Goal: Information Seeking & Learning: Learn about a topic

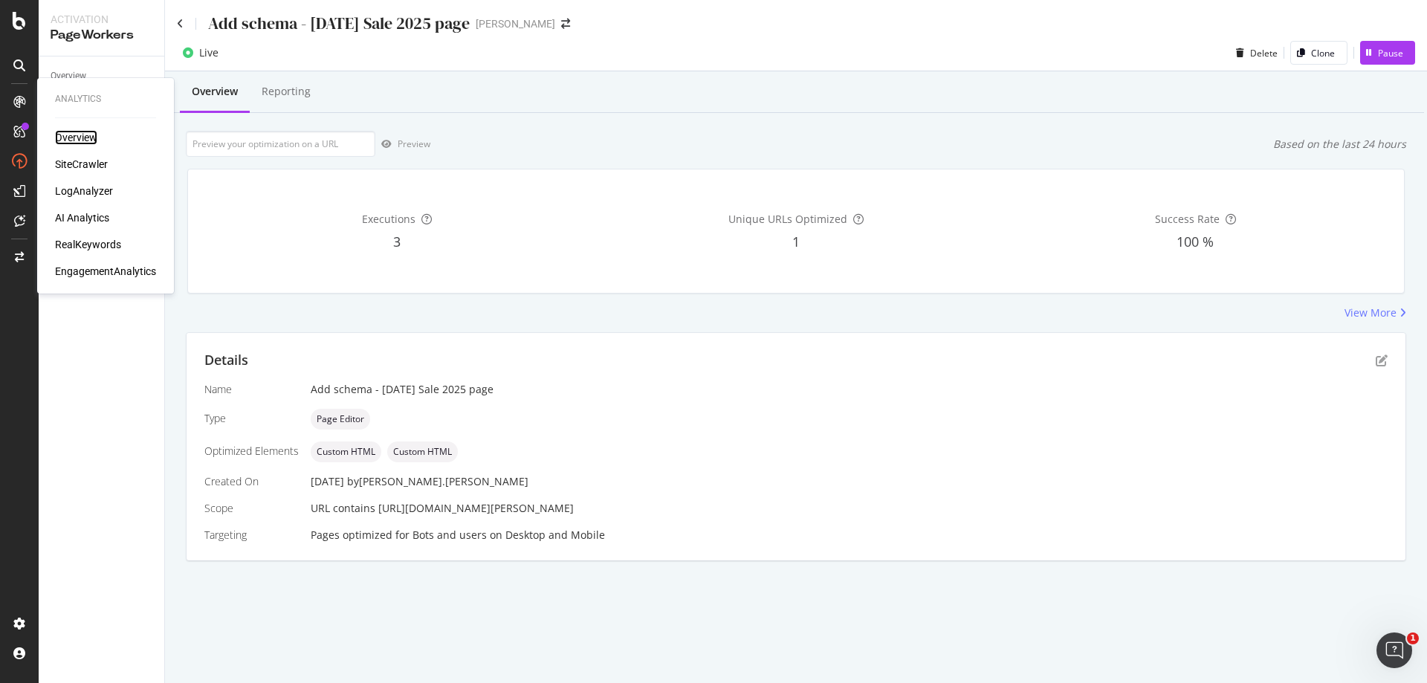
click at [82, 137] on div "Overview" at bounding box center [76, 137] width 42 height 15
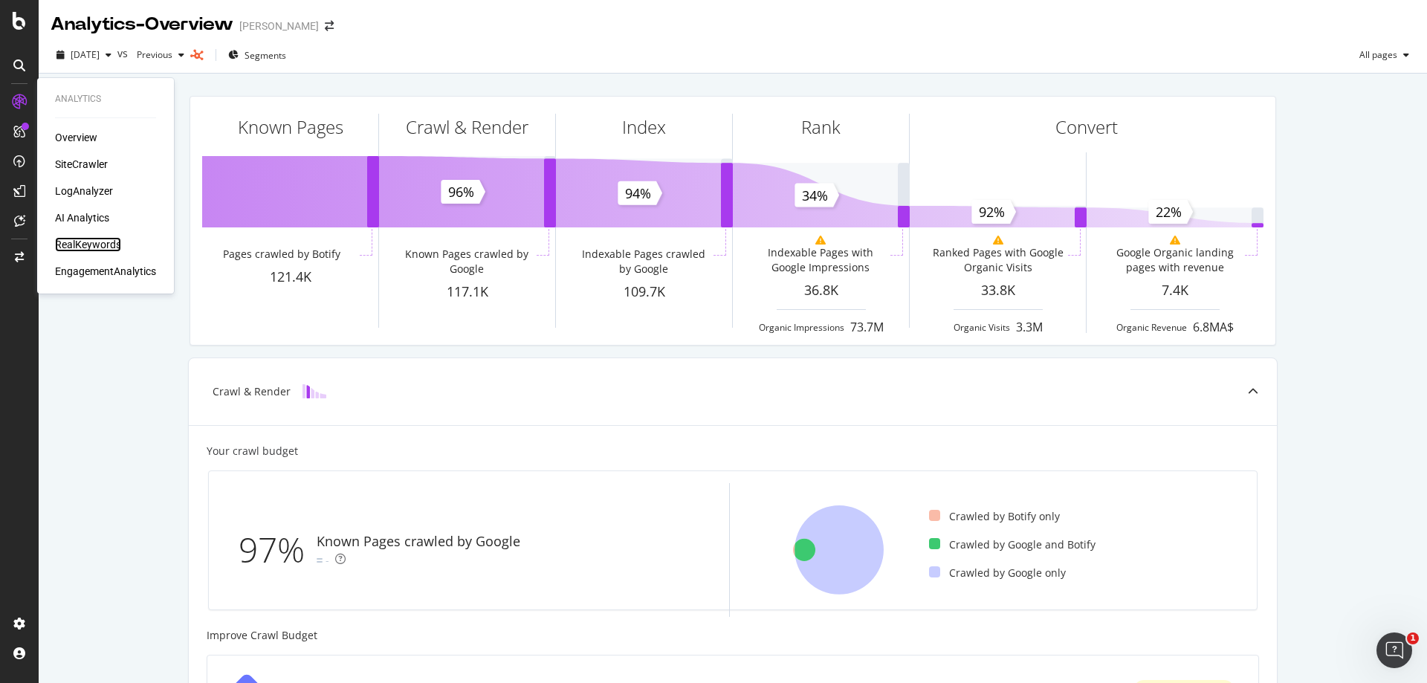
click at [82, 244] on div "RealKeywords" at bounding box center [88, 244] width 66 height 15
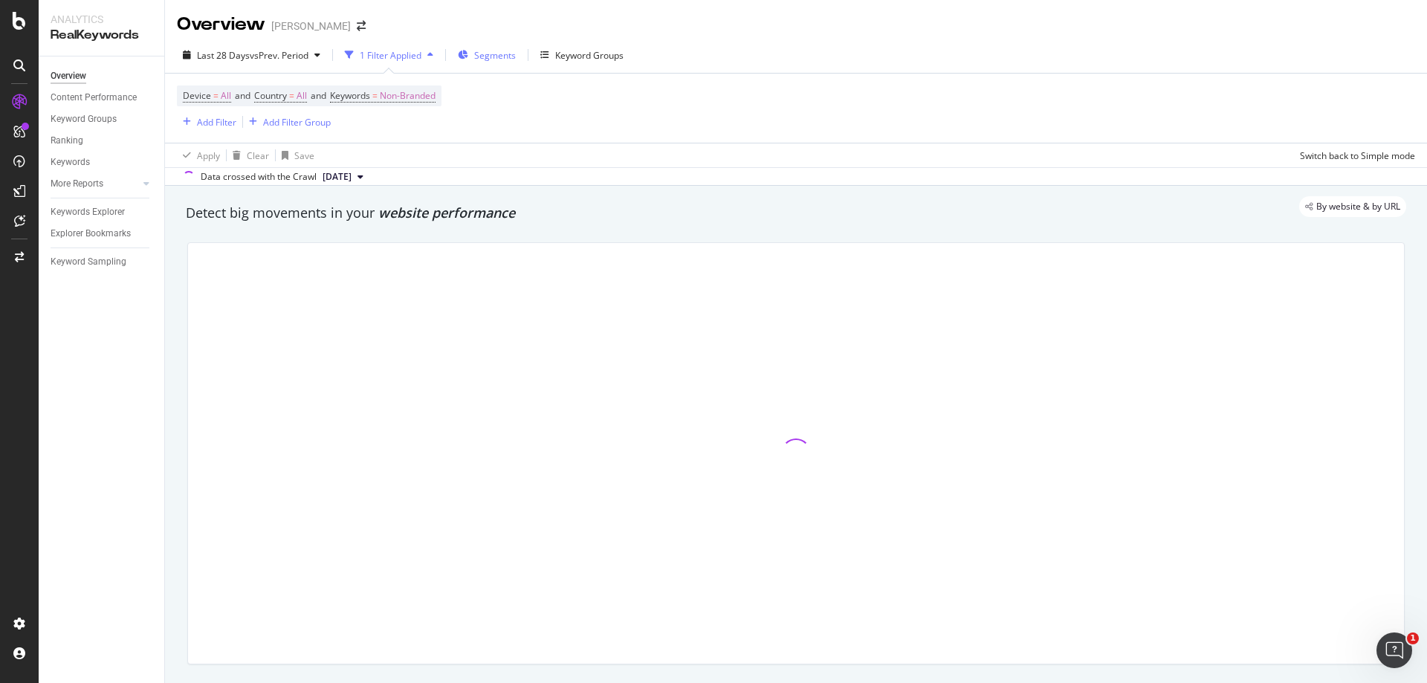
click at [511, 60] on span "Segments" at bounding box center [495, 55] width 42 height 13
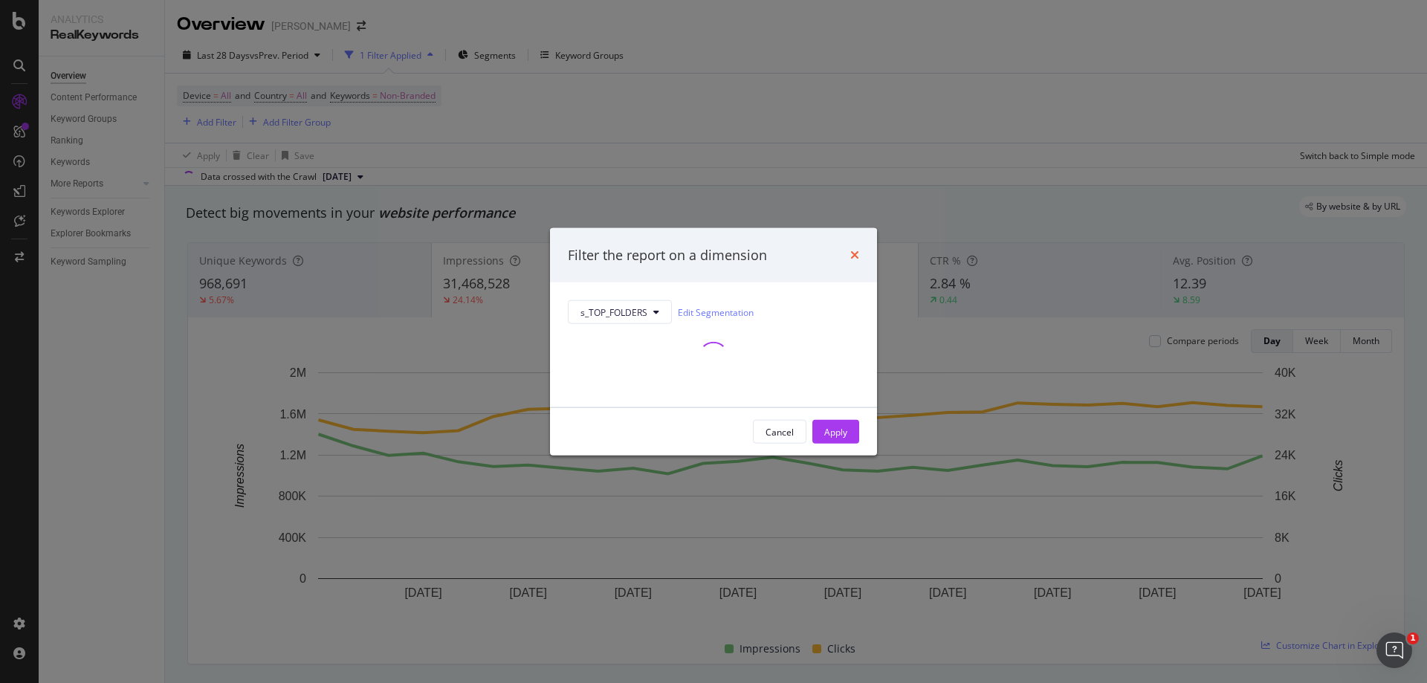
click at [855, 257] on icon "times" at bounding box center [854, 255] width 9 height 12
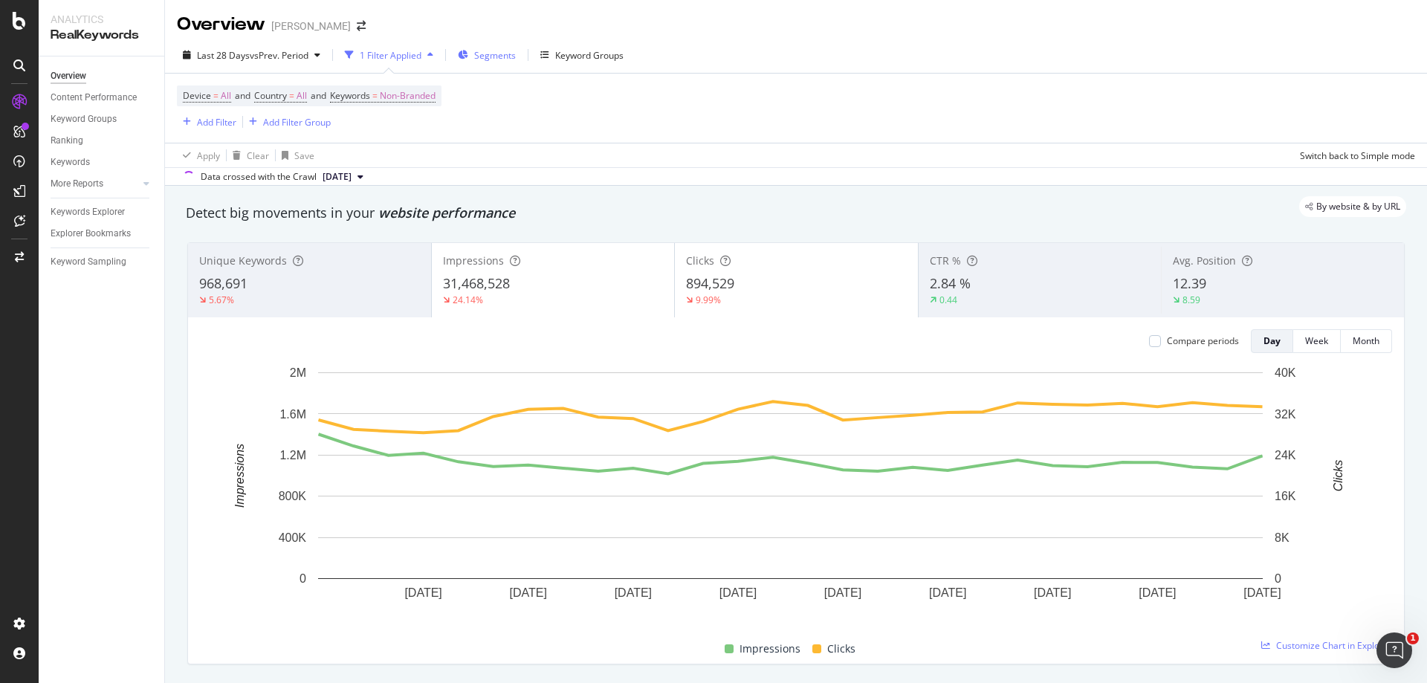
click at [504, 60] on span "Segments" at bounding box center [495, 55] width 42 height 13
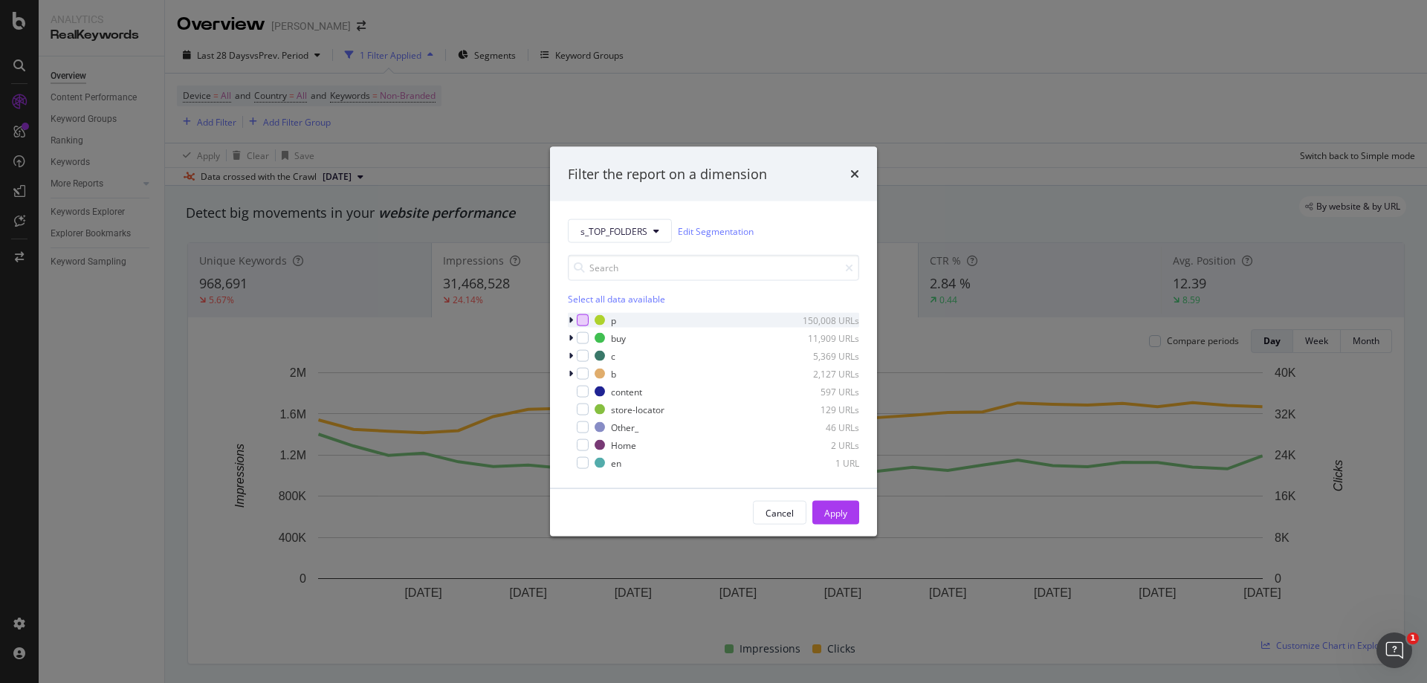
click at [585, 321] on div "modal" at bounding box center [583, 320] width 12 height 12
click at [834, 509] on div "Apply" at bounding box center [835, 512] width 23 height 13
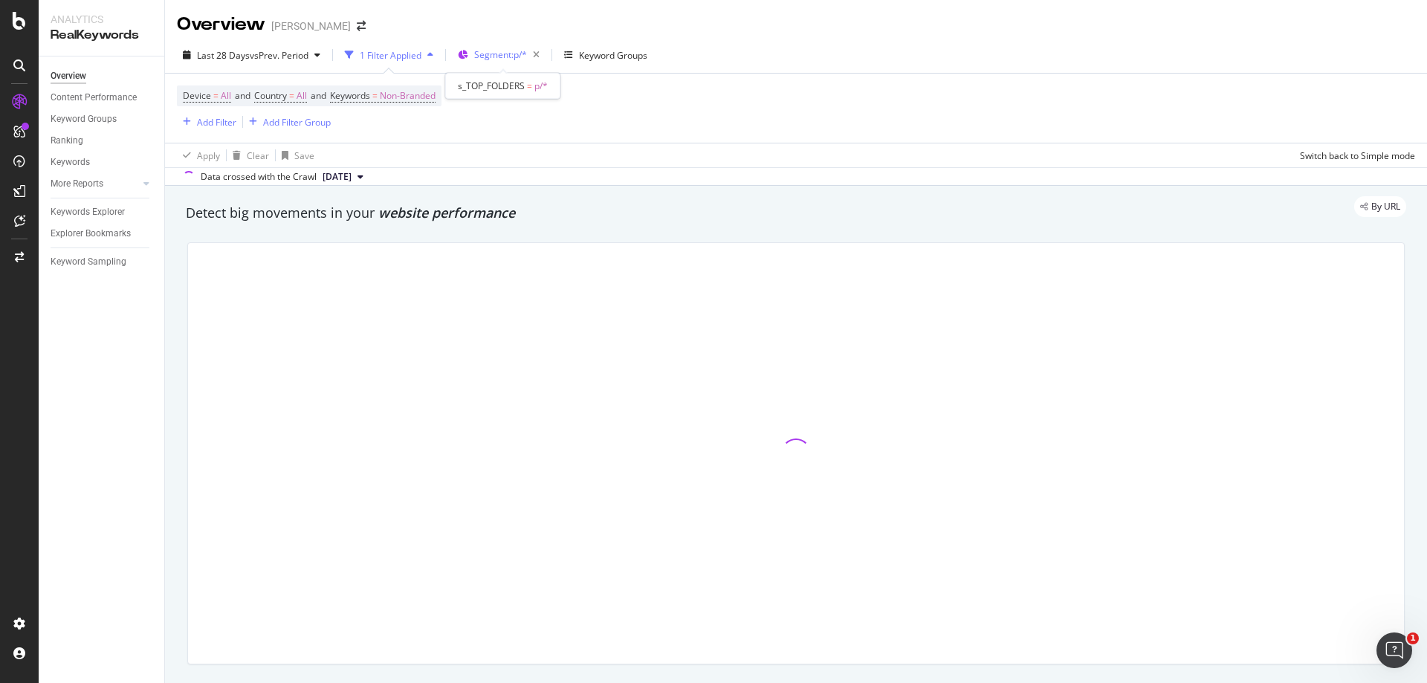
click at [508, 59] on span "Segment: p/*" at bounding box center [500, 54] width 53 height 13
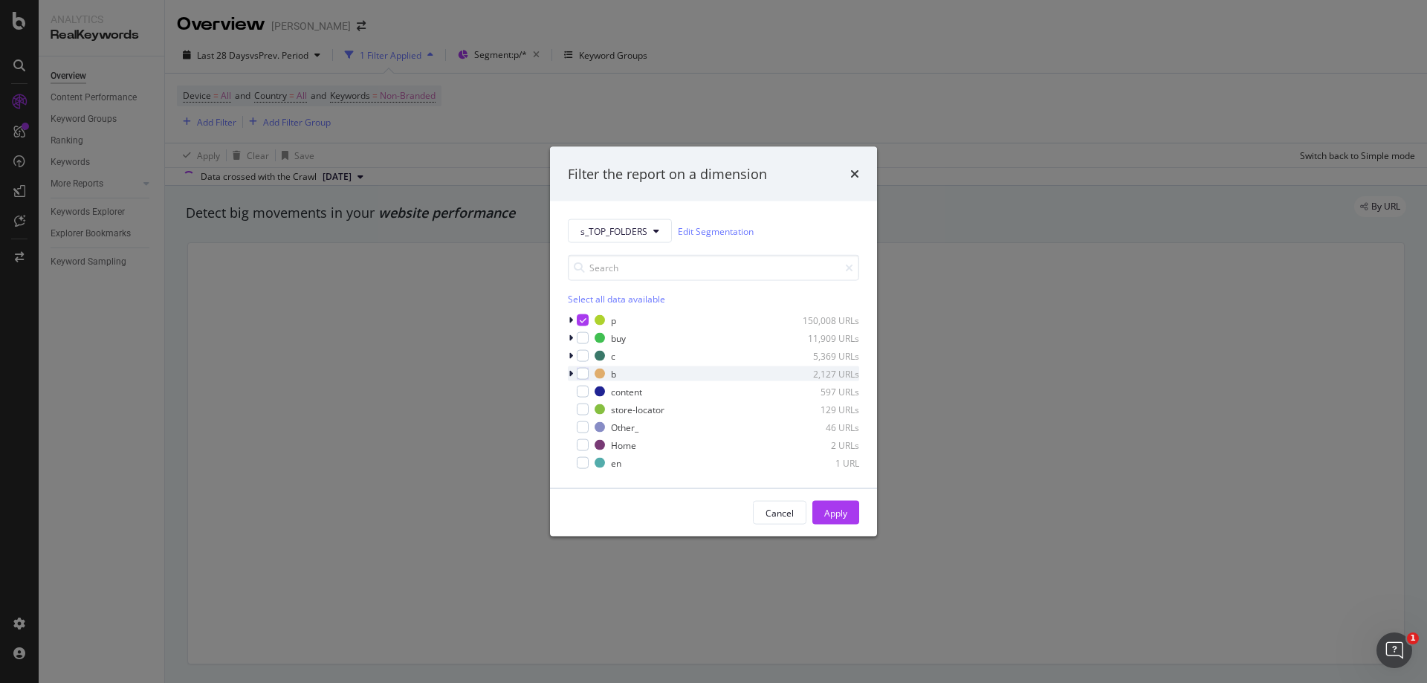
click at [588, 366] on div "b 2,127 URLs" at bounding box center [713, 373] width 291 height 15
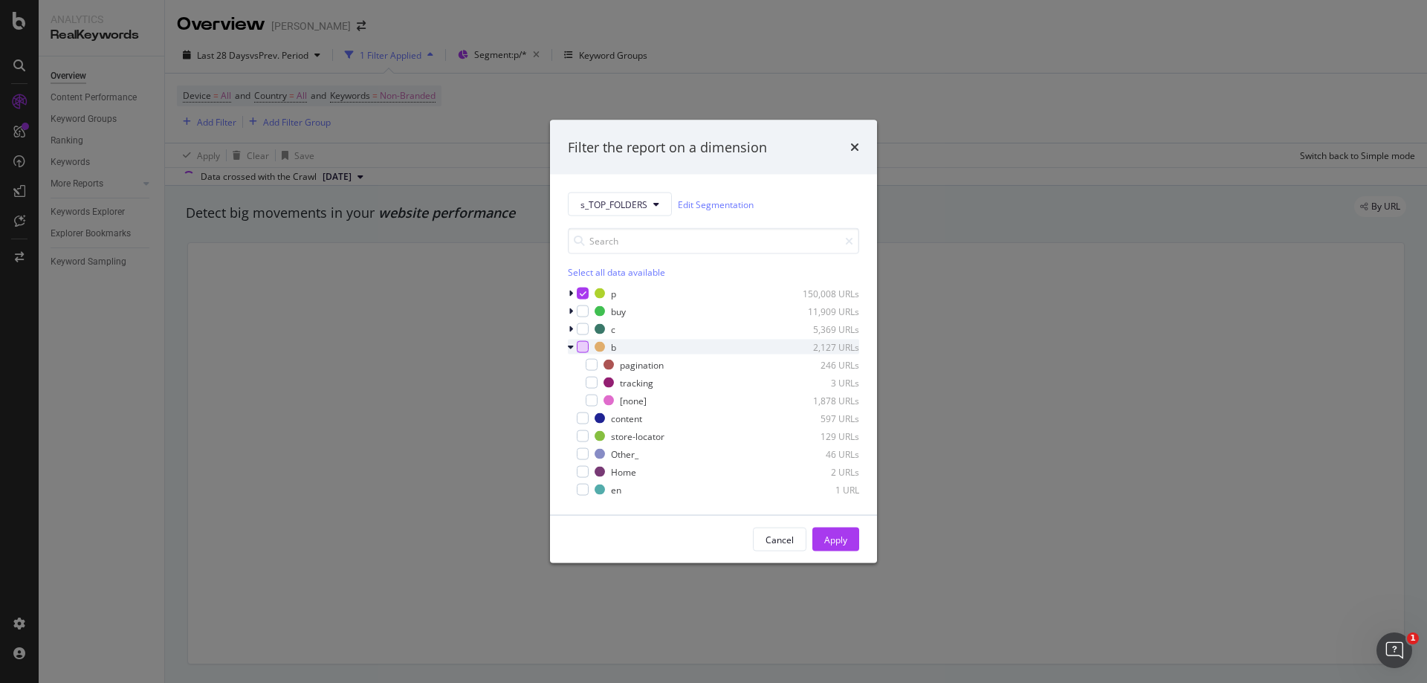
click at [583, 351] on div "modal" at bounding box center [583, 347] width 12 height 12
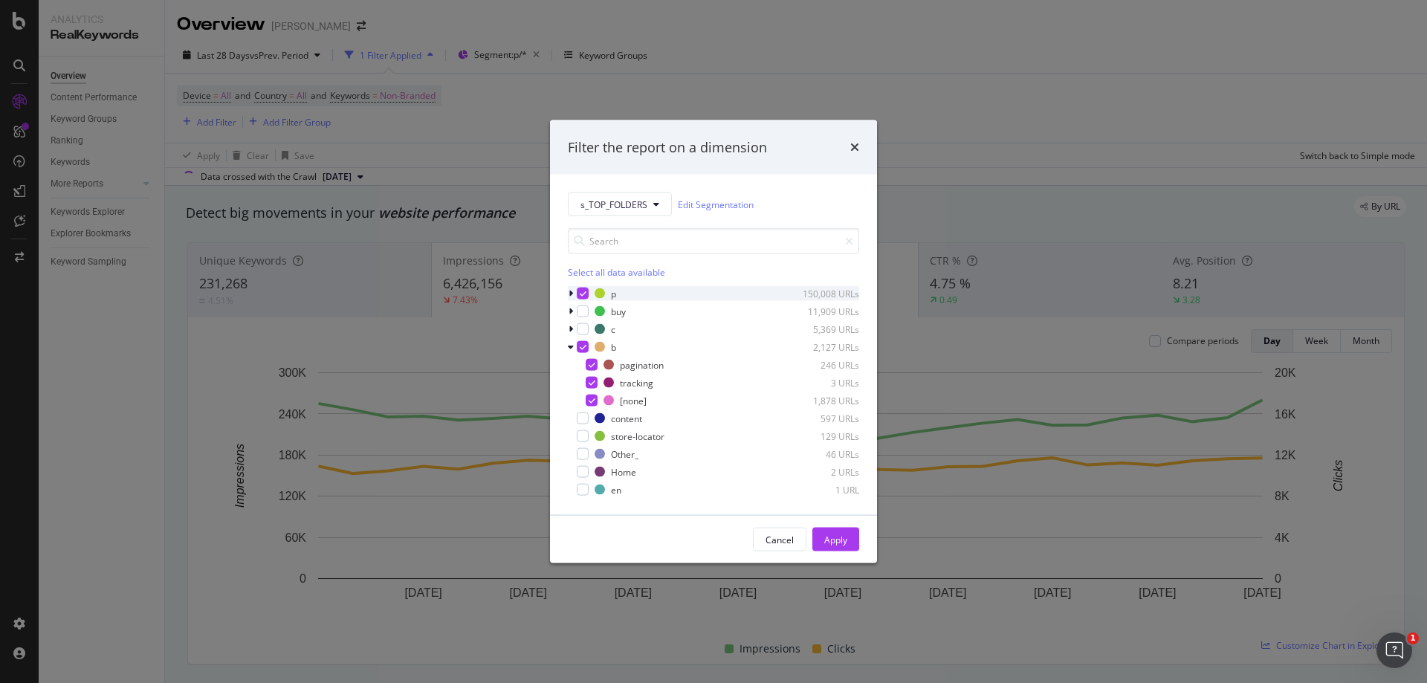
click at [581, 293] on icon "modal" at bounding box center [583, 293] width 7 height 7
click at [845, 540] on div "Apply" at bounding box center [835, 539] width 23 height 13
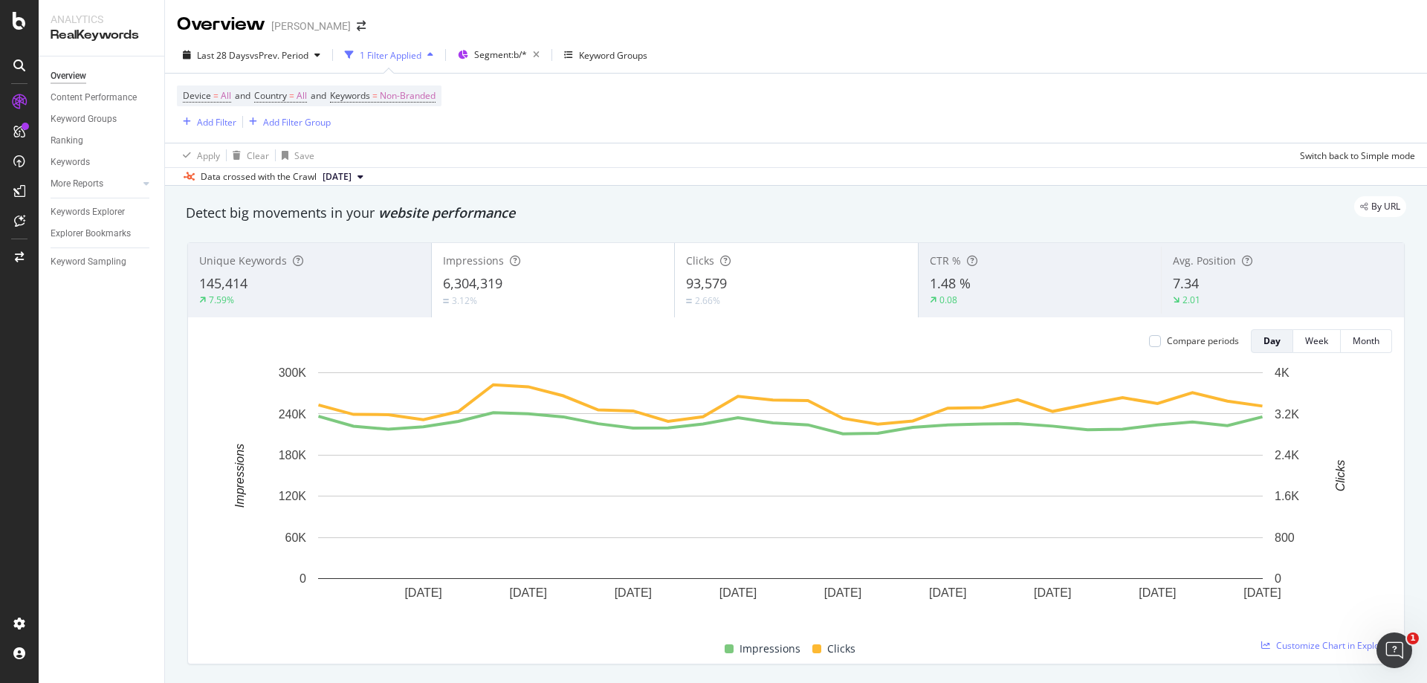
click at [893, 219] on div "Detect big movements in your website performance" at bounding box center [796, 213] width 1220 height 19
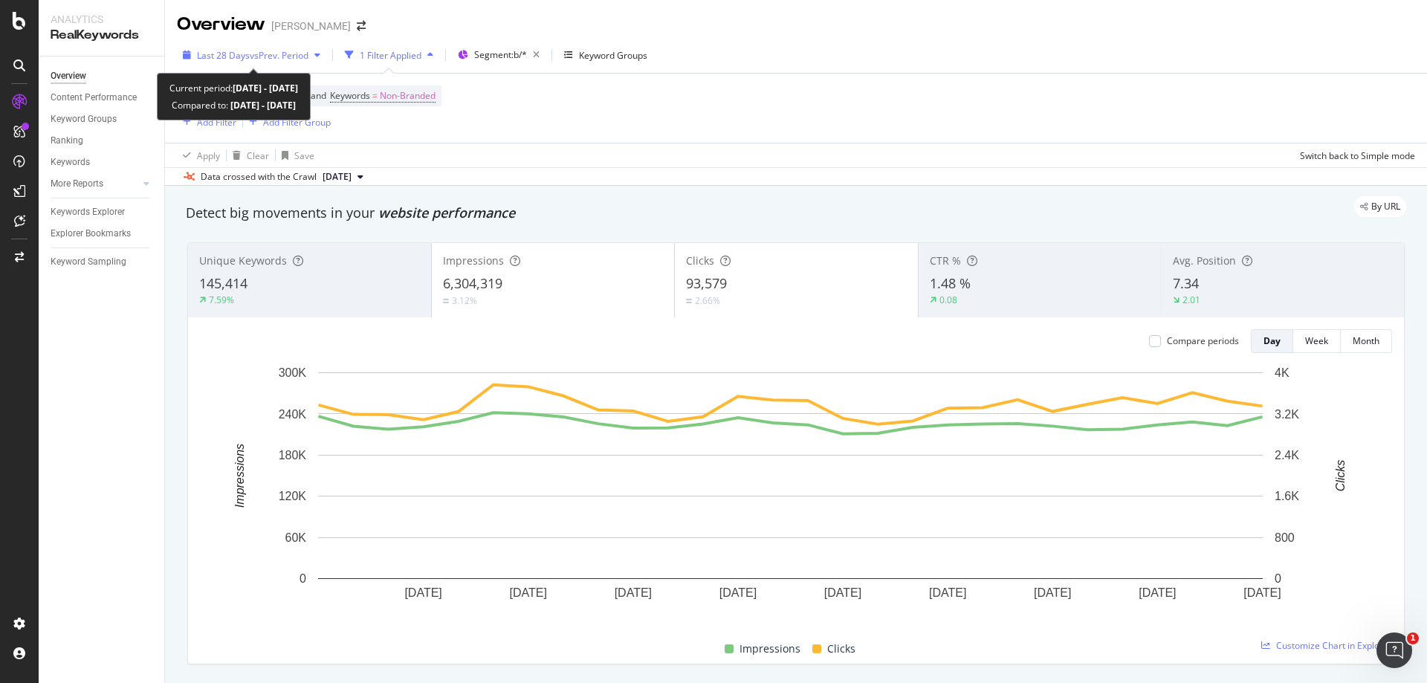
click at [284, 53] on span "vs Prev. Period" at bounding box center [279, 55] width 59 height 13
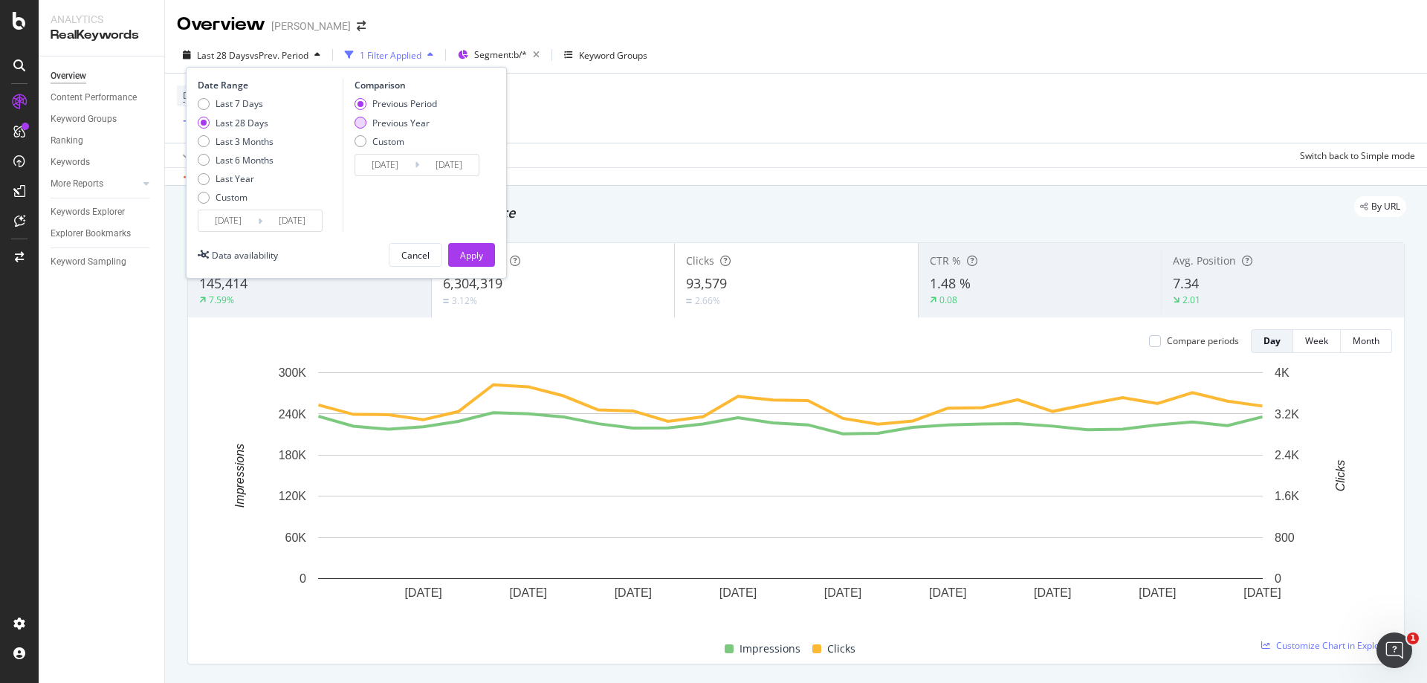
click at [375, 123] on div "Previous Year" at bounding box center [400, 123] width 57 height 13
type input "[DATE]"
click at [479, 262] on div "Apply" at bounding box center [471, 255] width 23 height 22
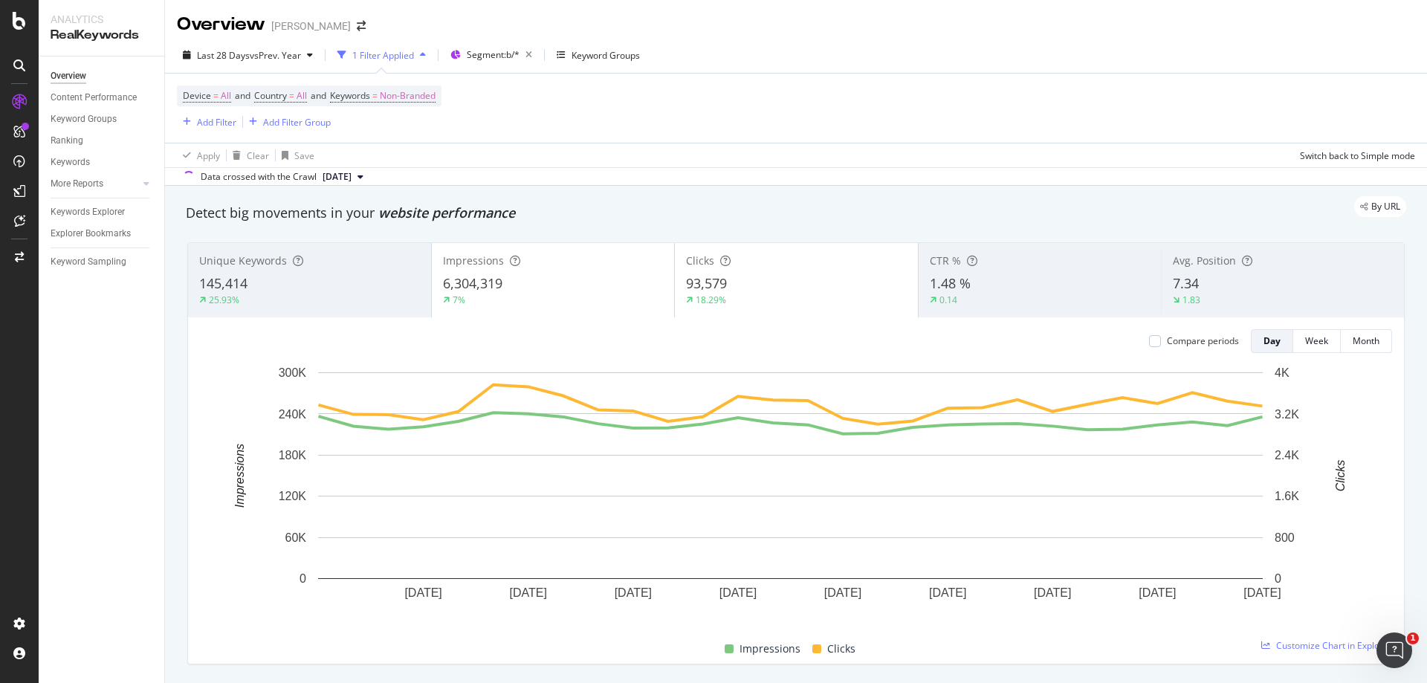
click at [456, 271] on div "Impressions 6,304,319 7%" at bounding box center [553, 280] width 243 height 67
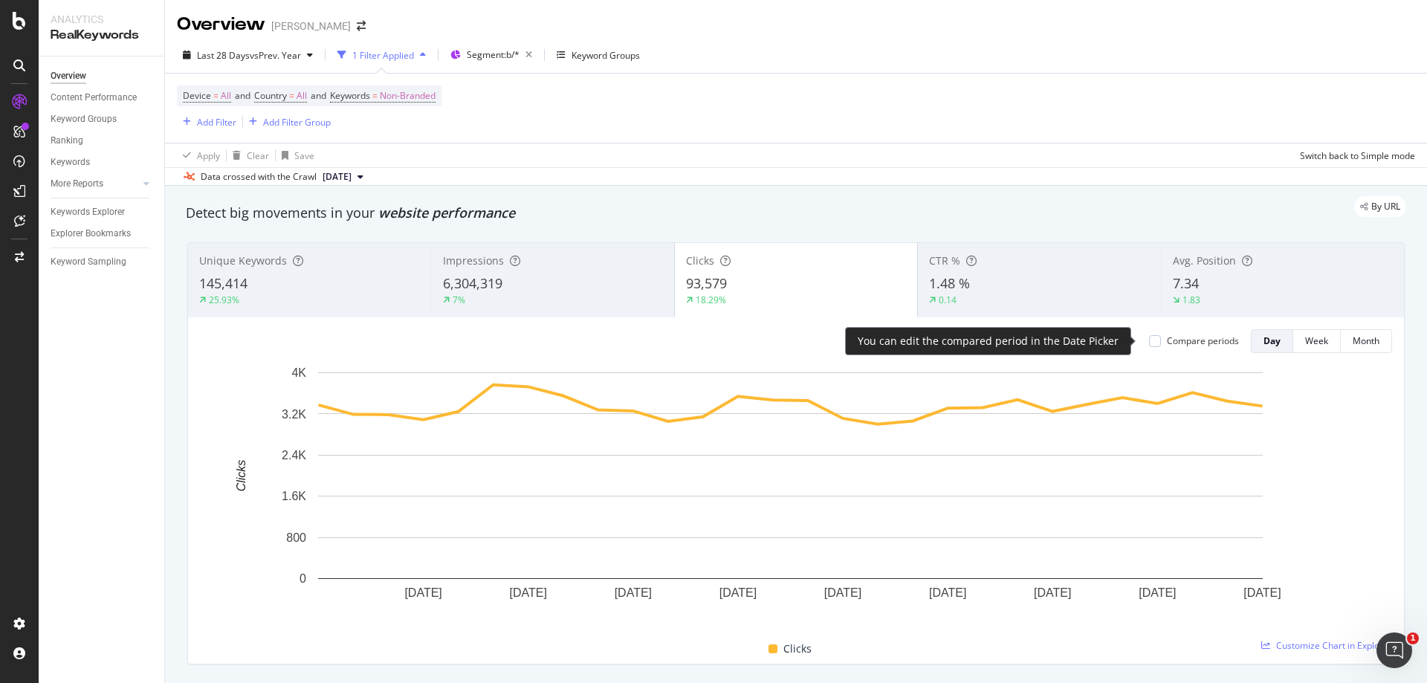
click at [1137, 342] on div "Compare periods Day Week Month" at bounding box center [1264, 341] width 255 height 24
click at [1149, 343] on div at bounding box center [1155, 341] width 12 height 12
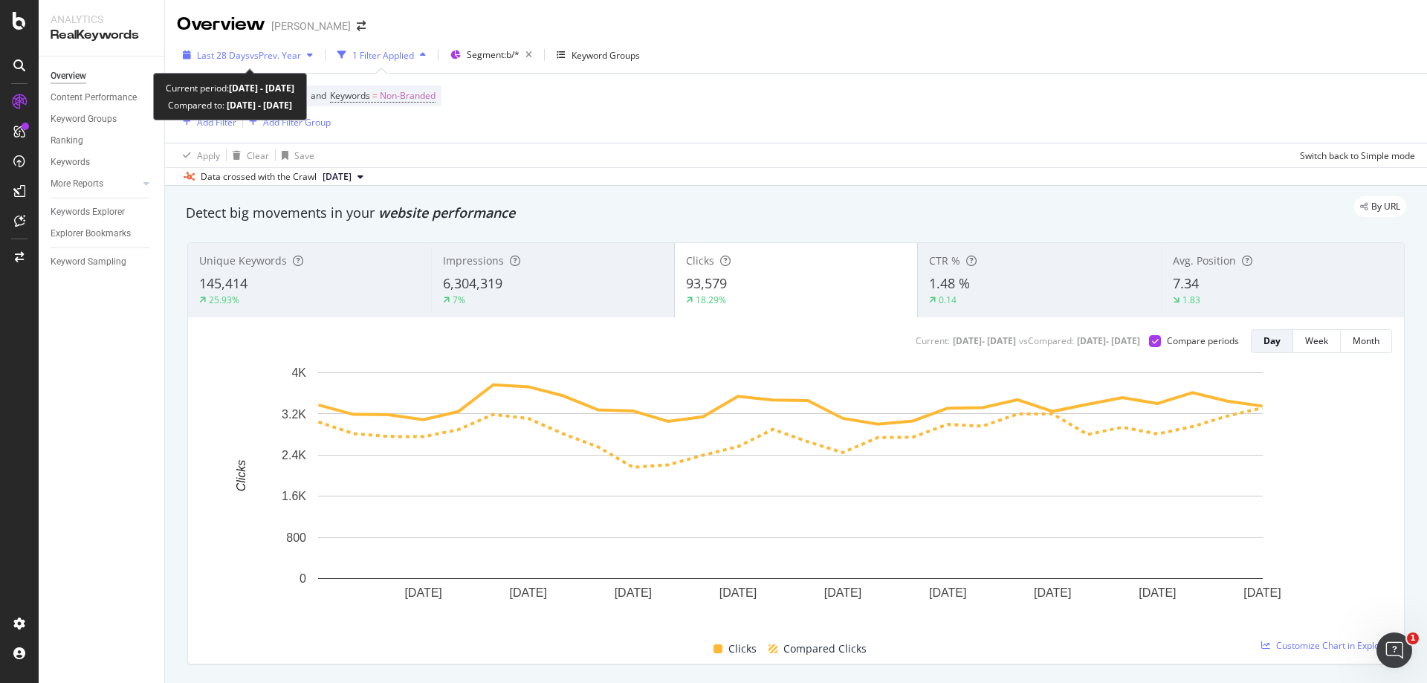
click at [250, 54] on span "vs Prev. Year" at bounding box center [275, 55] width 51 height 13
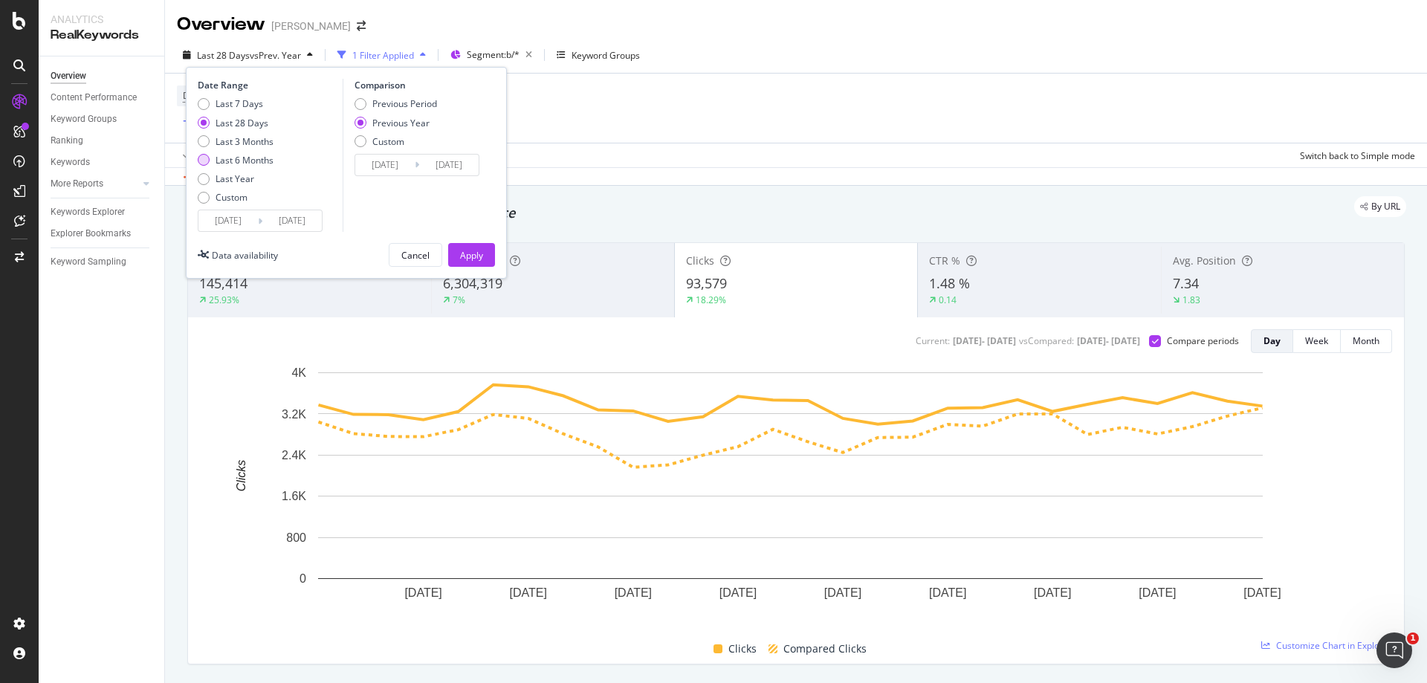
click at [215, 159] on div "Last 6 Months" at bounding box center [244, 160] width 58 height 13
type input "[DATE]"
click at [476, 249] on div "Apply" at bounding box center [471, 255] width 23 height 13
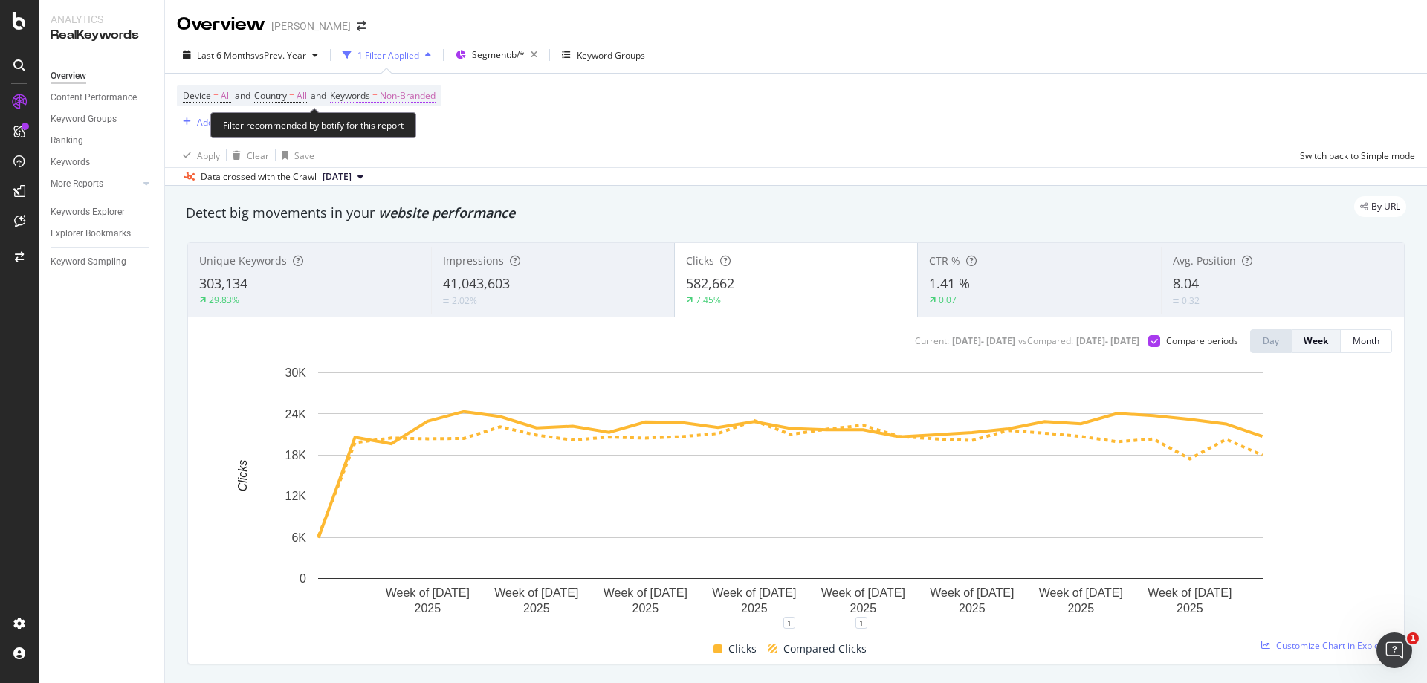
click at [432, 102] on span "Non-Branded" at bounding box center [408, 95] width 56 height 21
click at [423, 131] on icon "button" at bounding box center [422, 130] width 6 height 9
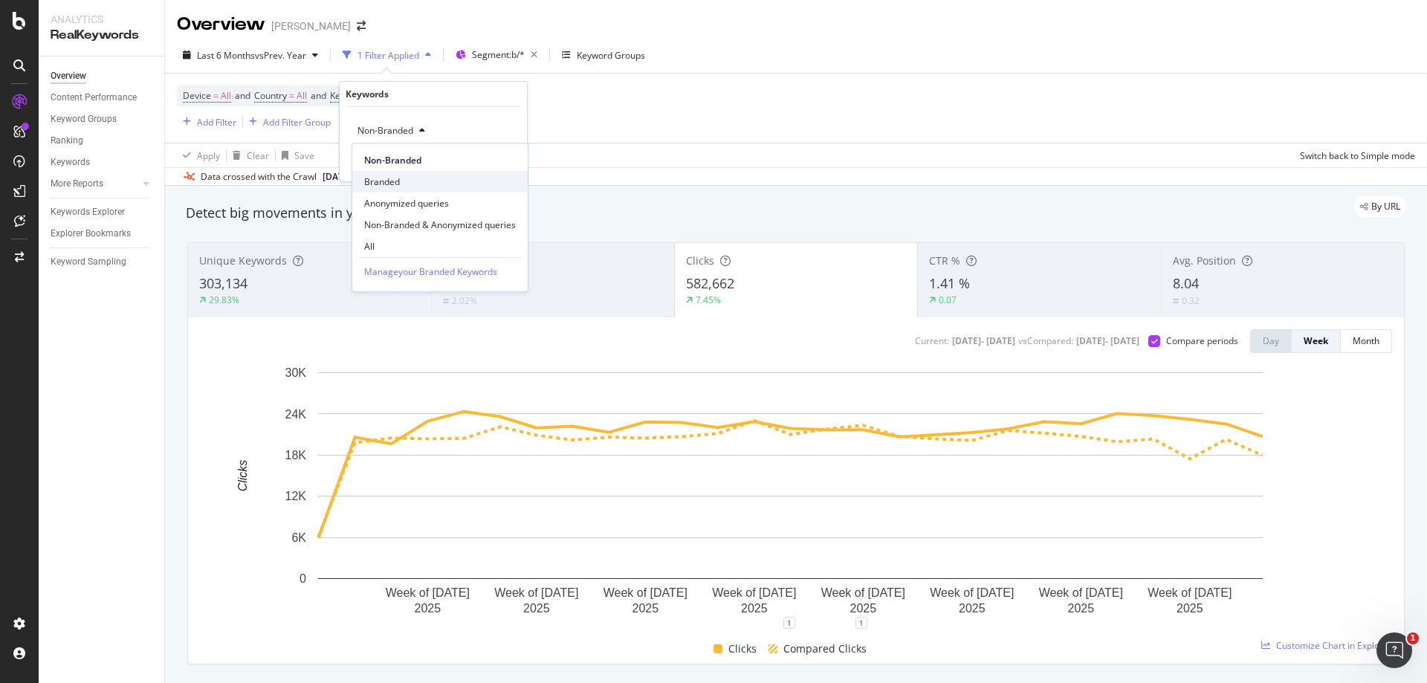
click at [412, 191] on div "Branded" at bounding box center [439, 182] width 175 height 22
click at [506, 161] on div "Apply" at bounding box center [503, 162] width 23 height 13
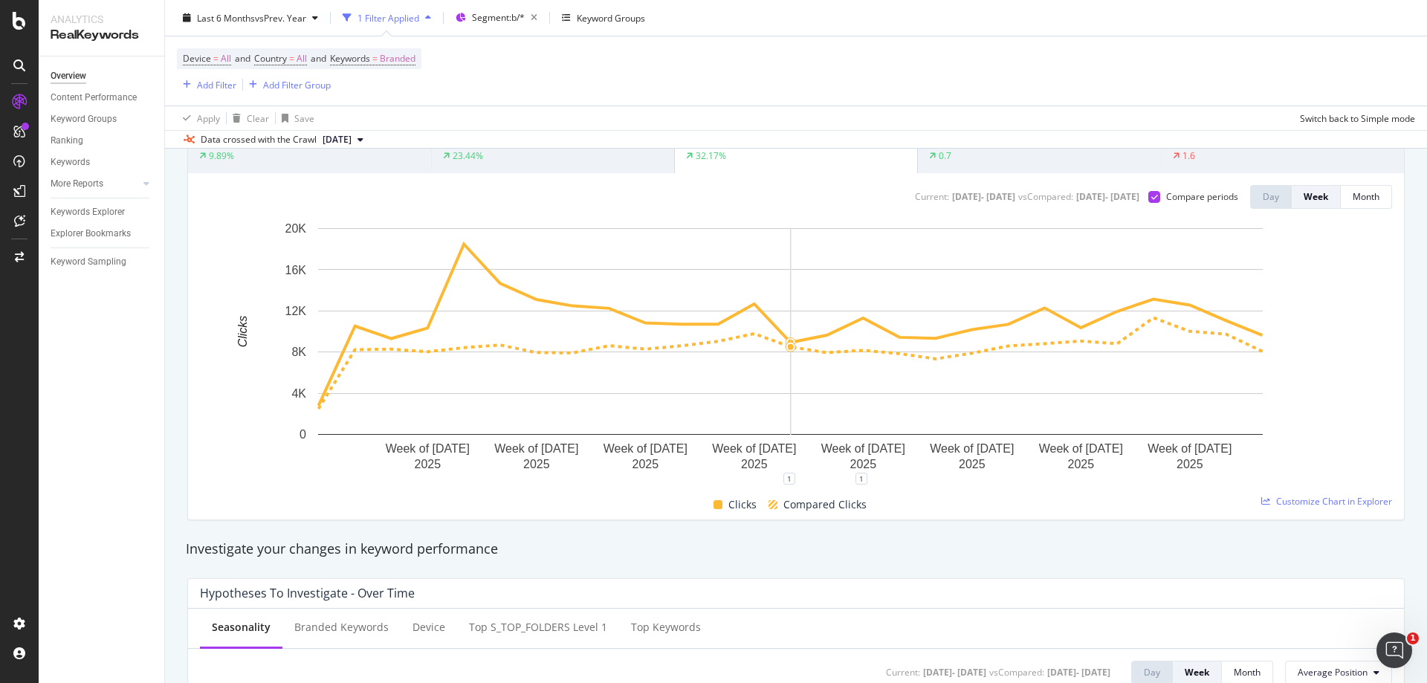
scroll to position [149, 0]
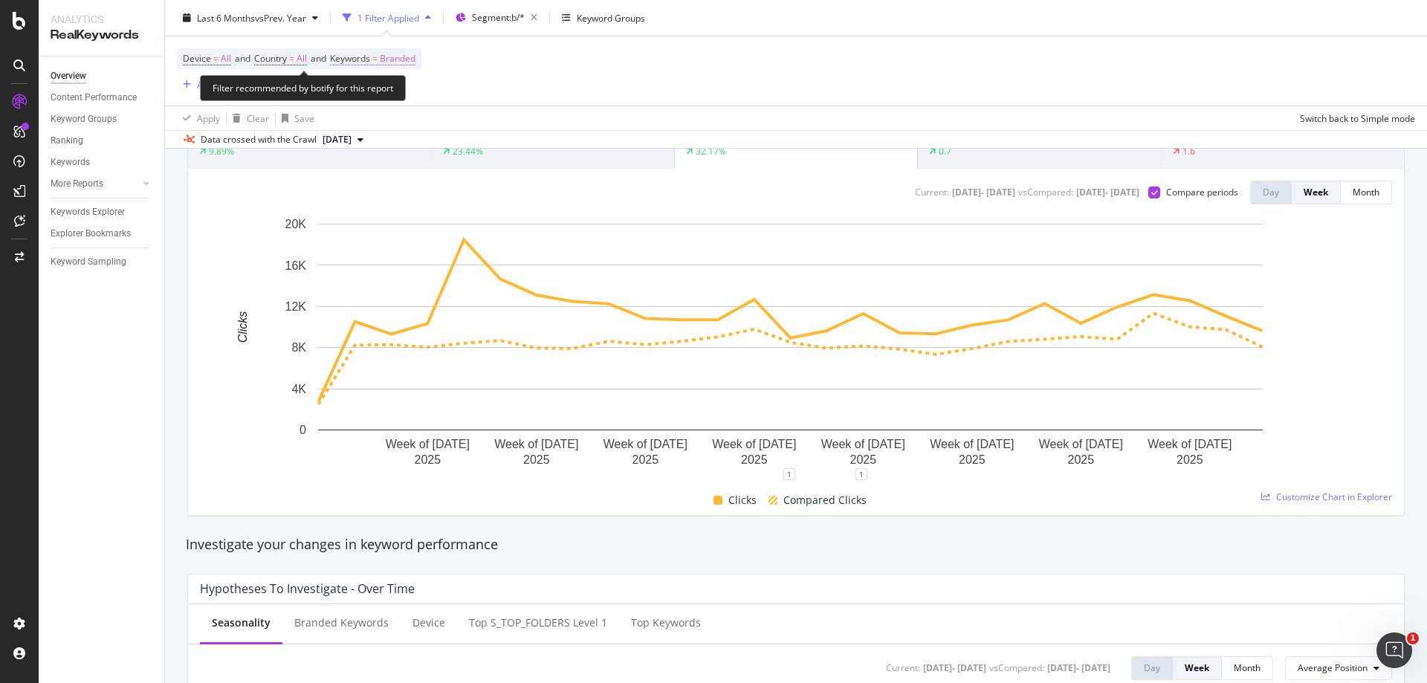
click at [406, 57] on span "Branded" at bounding box center [398, 58] width 36 height 21
click at [396, 94] on div "button" at bounding box center [402, 93] width 18 height 9
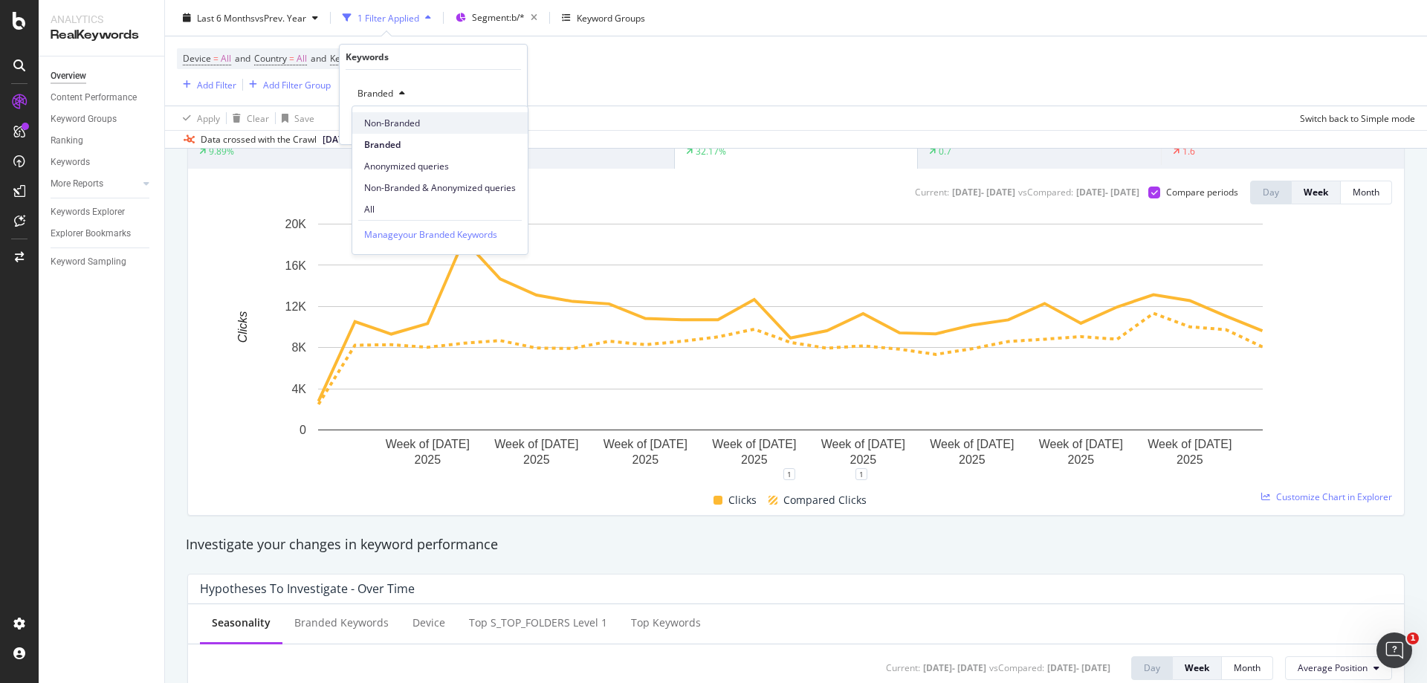
click at [410, 123] on span "Non-Branded" at bounding box center [440, 123] width 152 height 13
click at [508, 125] on div "Apply" at bounding box center [503, 125] width 23 height 13
